Goal: Task Accomplishment & Management: Manage account settings

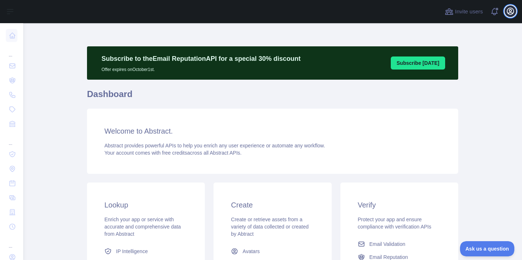
click at [510, 13] on icon "button" at bounding box center [510, 11] width 9 height 9
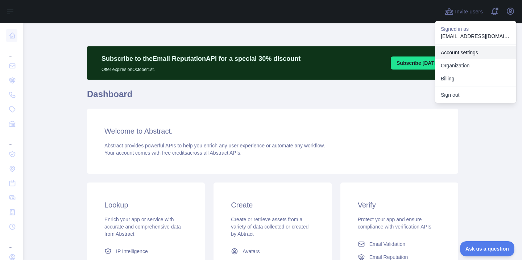
click at [447, 55] on link "Account settings" at bounding box center [475, 52] width 81 height 13
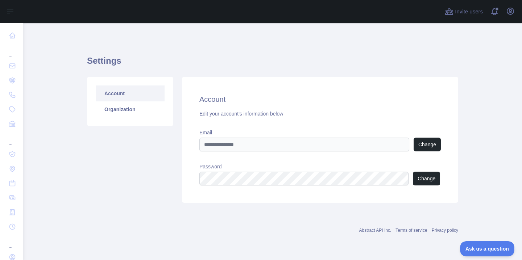
click at [112, 39] on div "Settings Account Organization Account Edit your account's information below Ema…" at bounding box center [272, 139] width 371 height 233
click at [494, 9] on span at bounding box center [497, 11] width 14 height 23
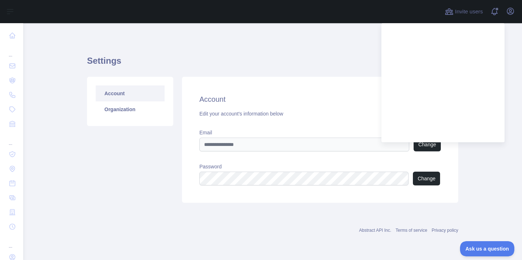
click at [338, 45] on div "Settings Account Organization Account Edit your account's information below Ema…" at bounding box center [272, 127] width 371 height 173
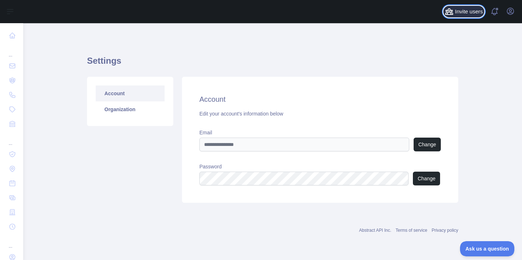
click at [468, 16] on button "Invite users" at bounding box center [463, 12] width 41 height 12
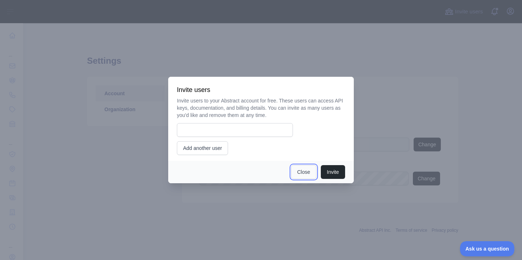
click at [306, 176] on button "Close" at bounding box center [303, 172] width 25 height 14
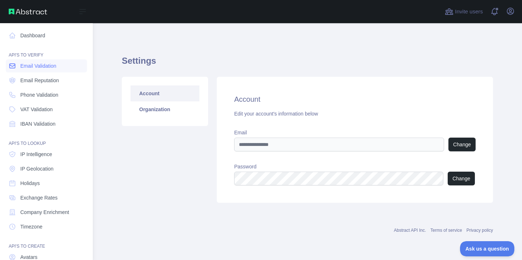
click at [41, 66] on span "Email Validation" at bounding box center [38, 65] width 36 height 7
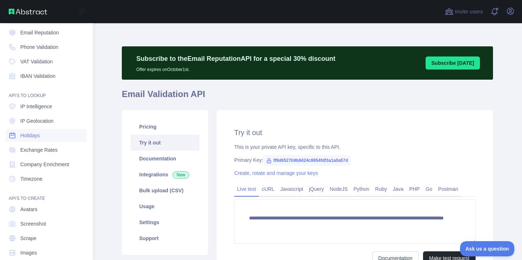
scroll to position [59, 0]
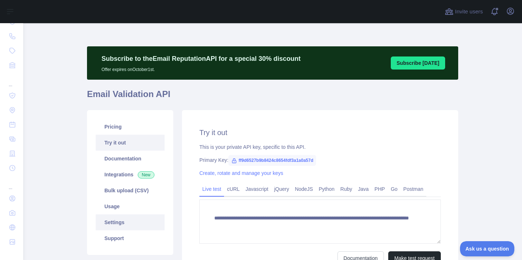
click at [116, 224] on link "Settings" at bounding box center [130, 223] width 69 height 16
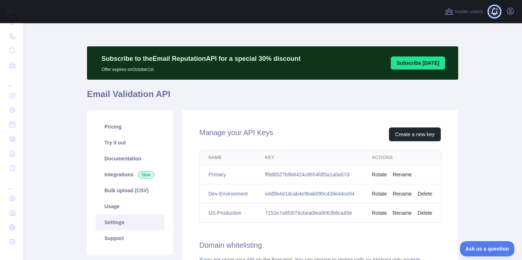
click at [503, 12] on span at bounding box center [497, 11] width 14 height 23
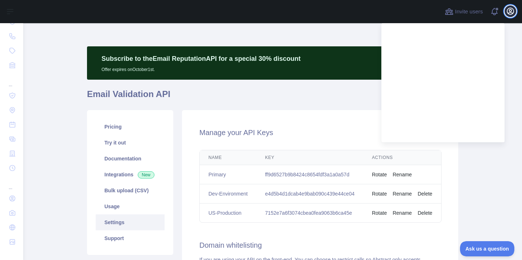
click at [513, 11] on icon "button" at bounding box center [510, 11] width 7 height 7
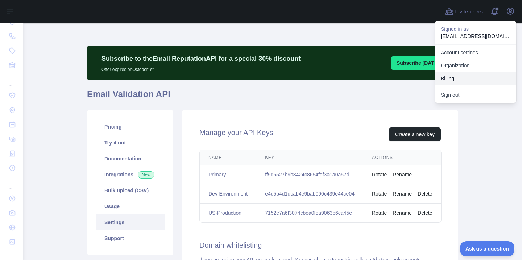
click at [452, 79] on button "Billing" at bounding box center [475, 78] width 81 height 13
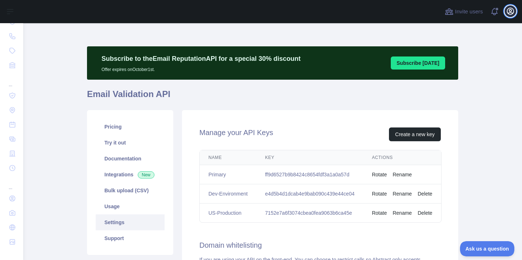
click at [511, 11] on icon "button" at bounding box center [510, 11] width 7 height 7
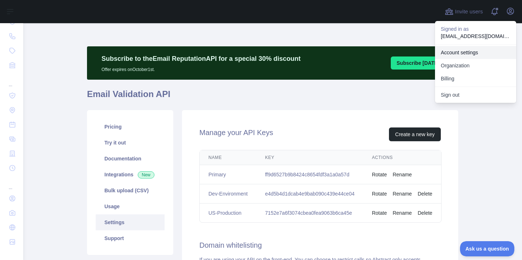
click at [474, 47] on link "Account settings" at bounding box center [475, 52] width 81 height 13
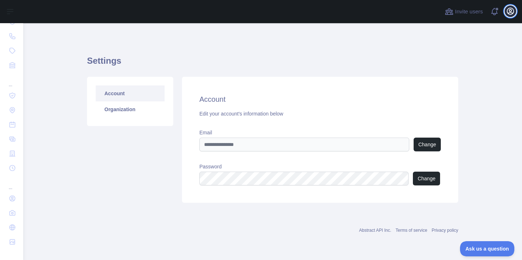
click at [508, 11] on icon "button" at bounding box center [510, 11] width 9 height 9
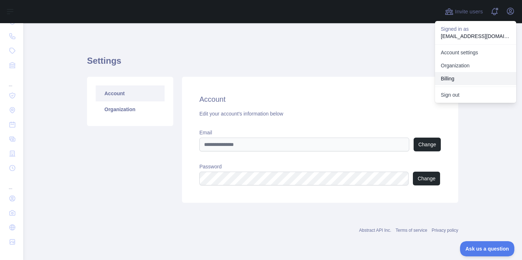
click at [451, 79] on button "Billing" at bounding box center [475, 78] width 81 height 13
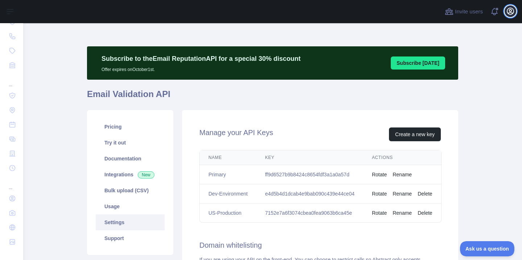
click at [509, 14] on icon "button" at bounding box center [510, 11] width 7 height 7
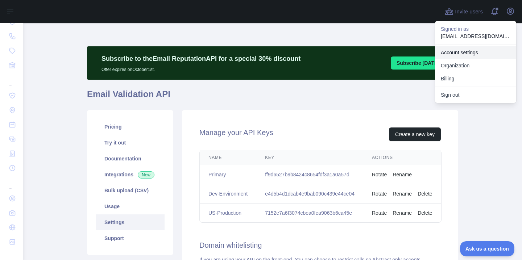
click at [472, 53] on link "Account settings" at bounding box center [475, 52] width 81 height 13
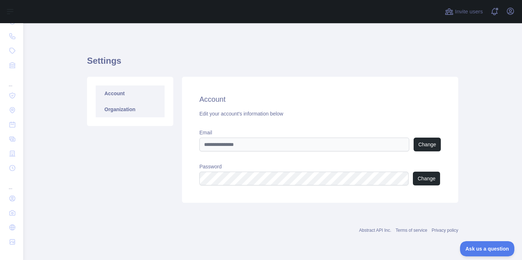
click at [128, 112] on link "Organization" at bounding box center [130, 109] width 69 height 16
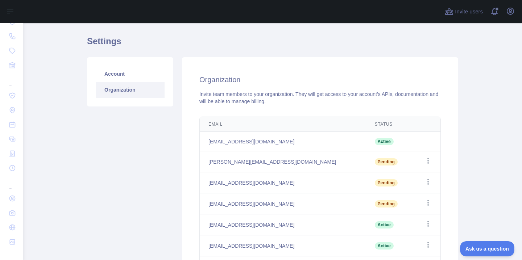
scroll to position [20, 0]
click at [430, 162] on icon "button" at bounding box center [427, 160] width 7 height 7
click at [389, 191] on button "Cancel Invite" at bounding box center [390, 190] width 81 height 13
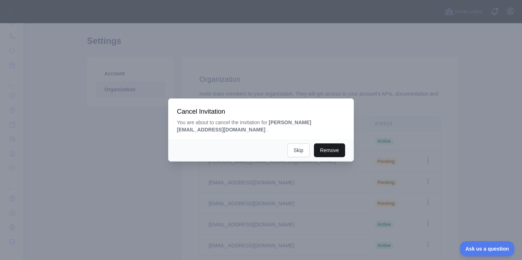
click at [336, 148] on button "Remove" at bounding box center [329, 151] width 31 height 14
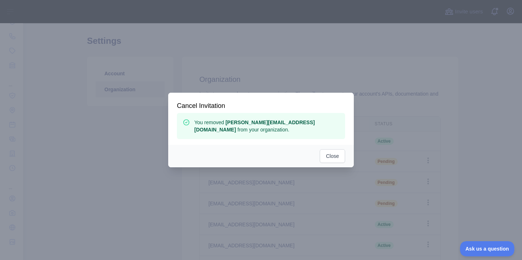
click at [473, 203] on div at bounding box center [261, 130] width 522 height 260
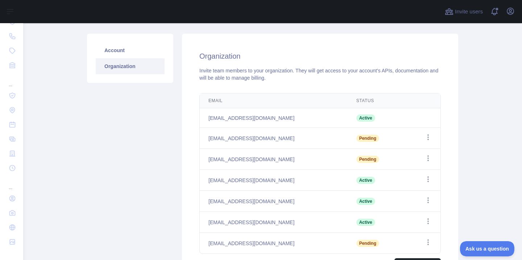
scroll to position [54, 0]
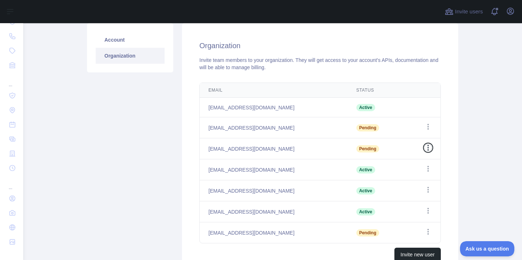
click at [428, 148] on icon "button" at bounding box center [427, 148] width 1 height 6
click at [399, 164] on button "Resend invite" at bounding box center [390, 162] width 81 height 13
